Goal: Use online tool/utility: Utilize a website feature to perform a specific function

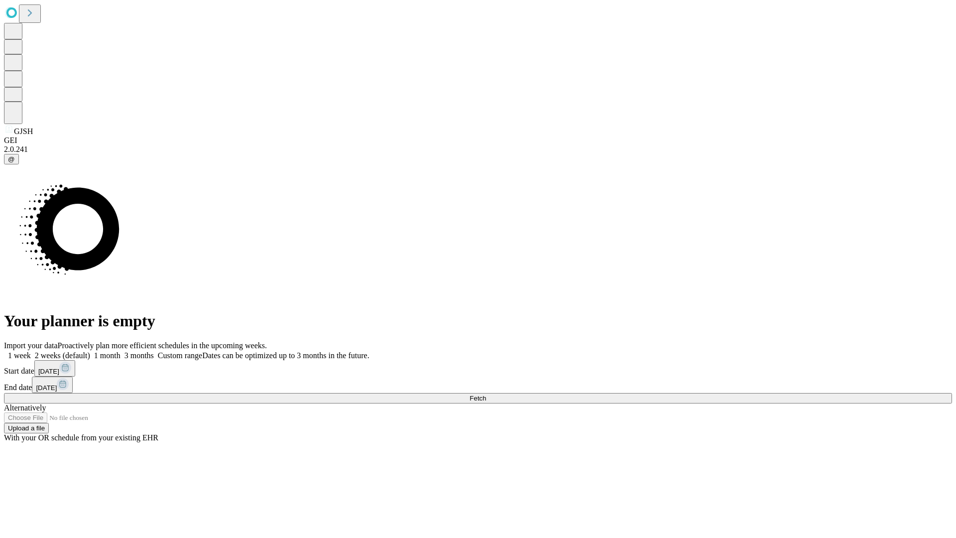
click at [486, 394] on span "Fetch" at bounding box center [477, 397] width 16 height 7
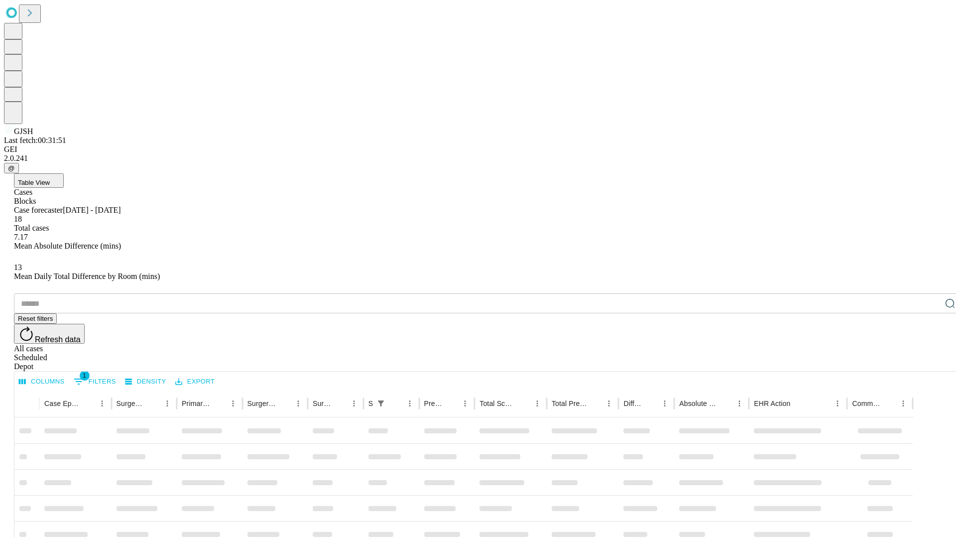
click at [50, 179] on span "Table View" at bounding box center [34, 182] width 32 height 7
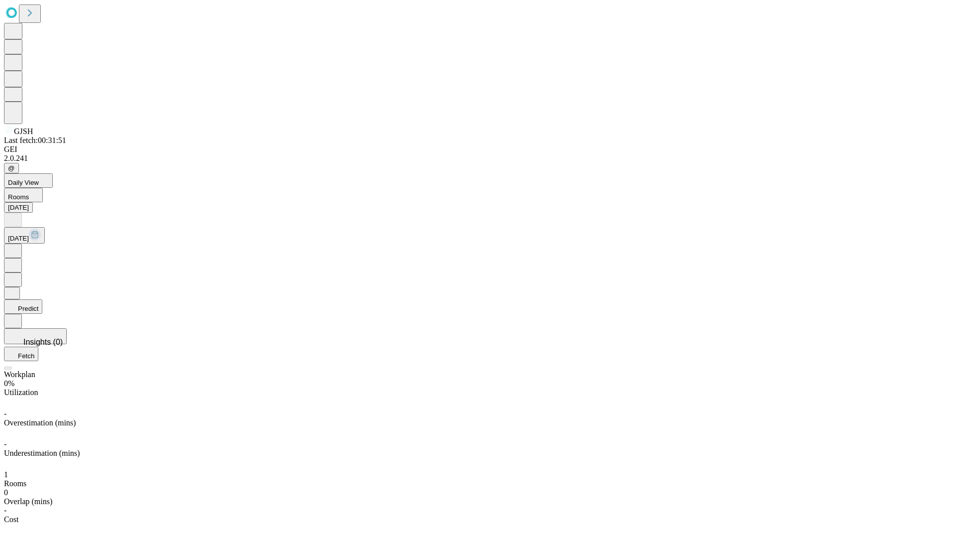
click at [42, 299] on button "Predict" at bounding box center [23, 306] width 38 height 14
